Goal: Navigation & Orientation: Find specific page/section

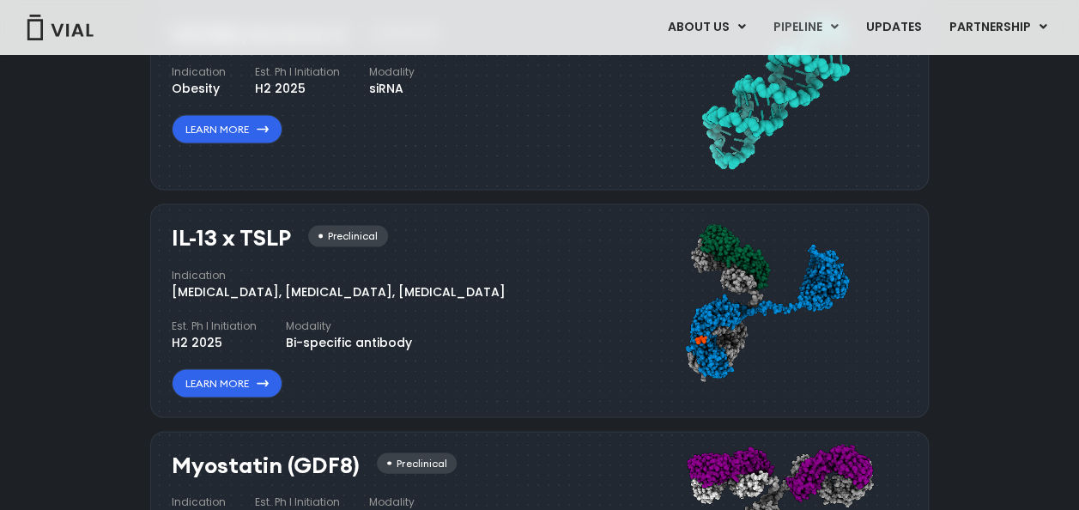
scroll to position [1582, 0]
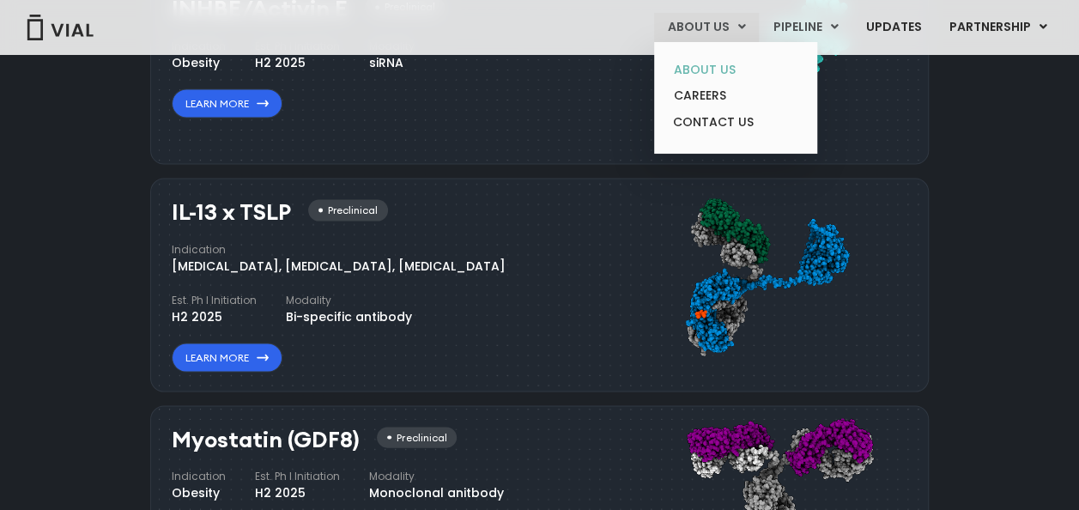
click at [699, 71] on link "ABOUT US" at bounding box center [735, 70] width 150 height 27
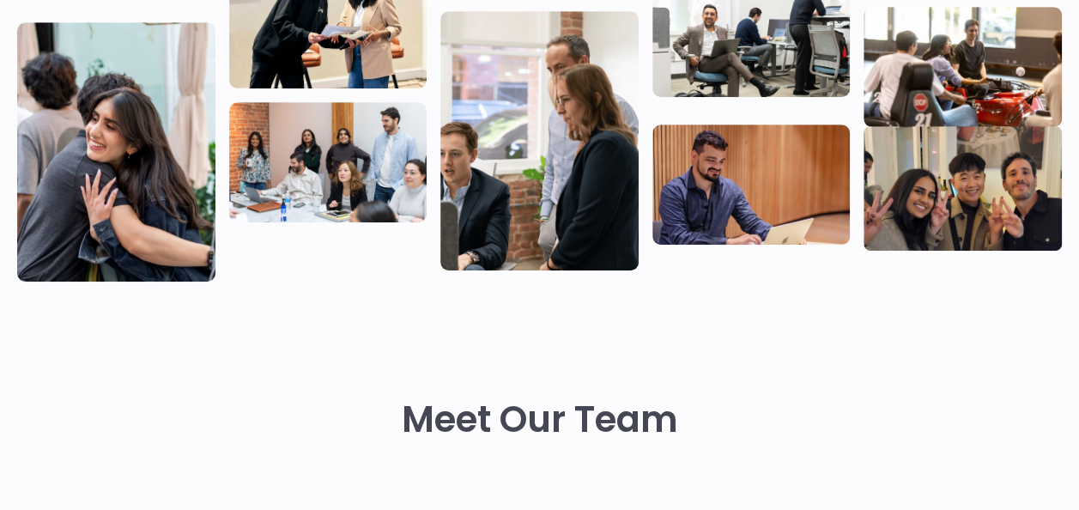
scroll to position [427, 0]
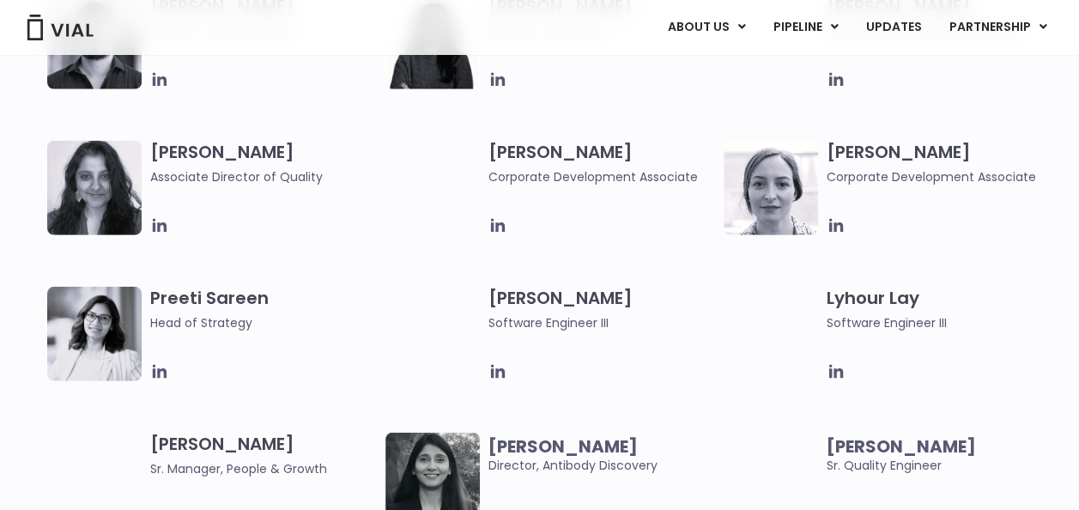
scroll to position [2253, 0]
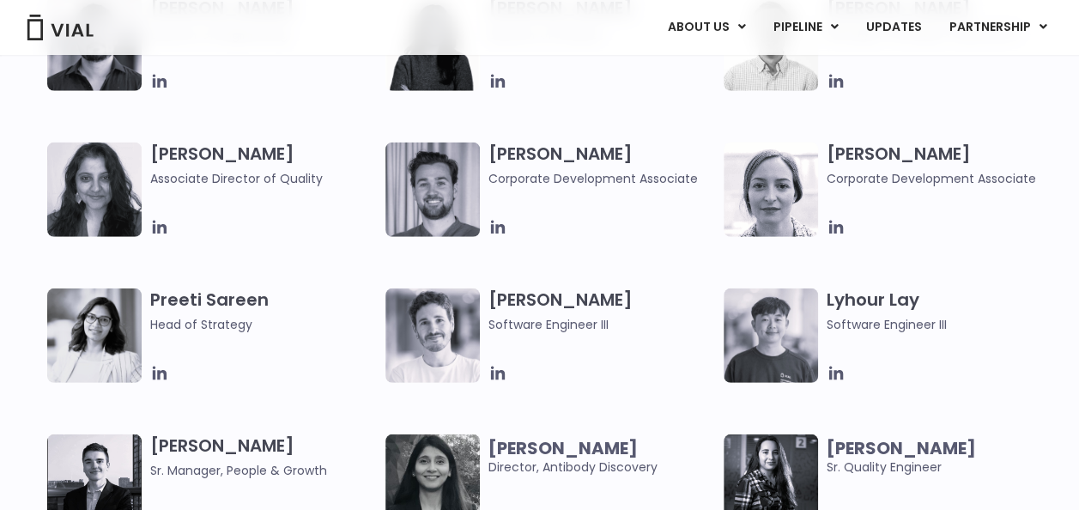
click at [767, 206] on img at bounding box center [770, 189] width 94 height 94
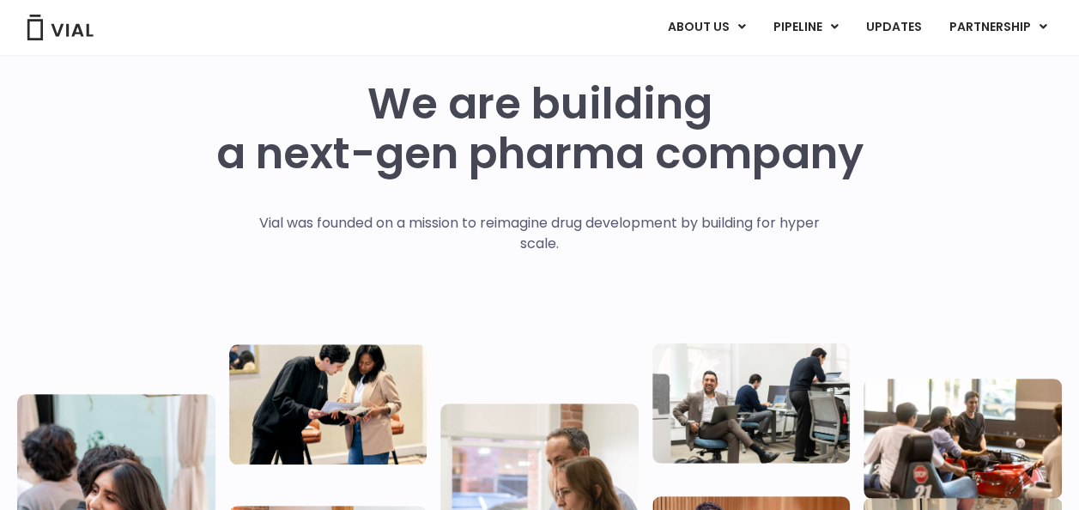
scroll to position [0, 0]
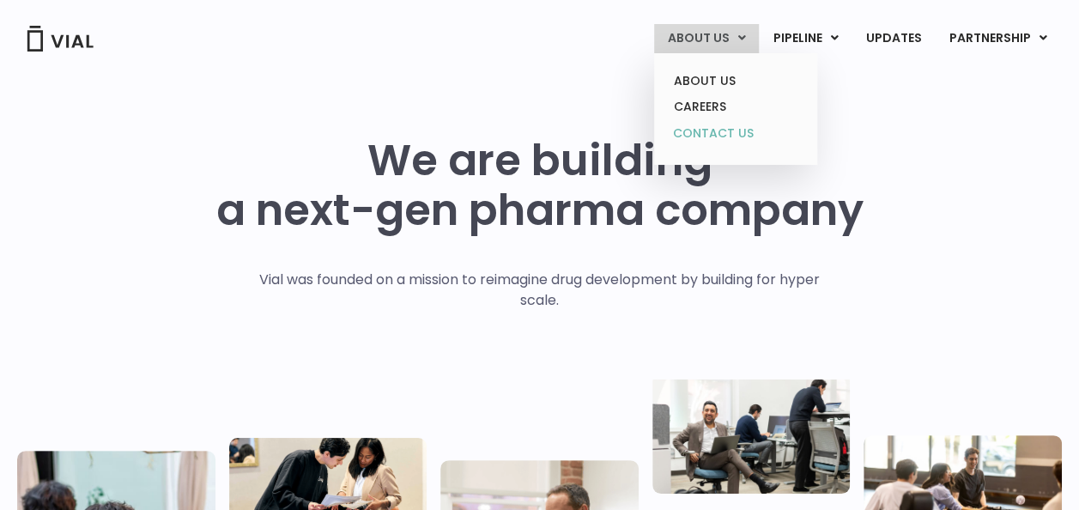
click at [711, 126] on link "CONTACT US" at bounding box center [735, 133] width 150 height 27
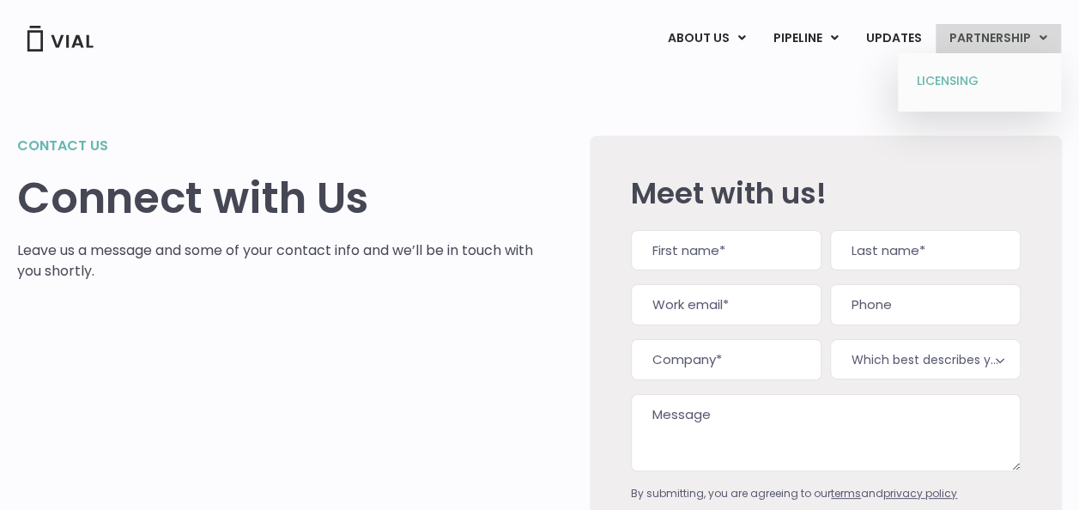
click at [959, 82] on link "LICENSING" at bounding box center [978, 81] width 150 height 27
